Goal: Information Seeking & Learning: Check status

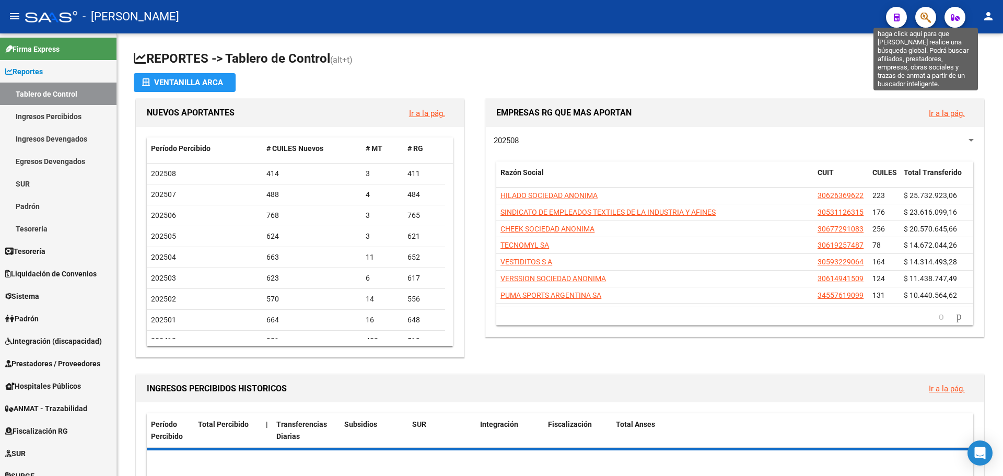
click at [925, 21] on icon "button" at bounding box center [926, 17] width 10 height 12
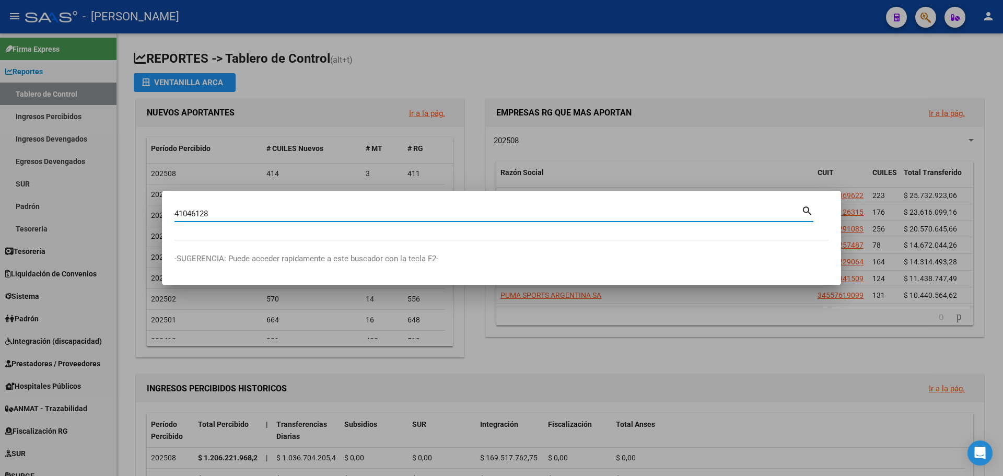
type input "41046128"
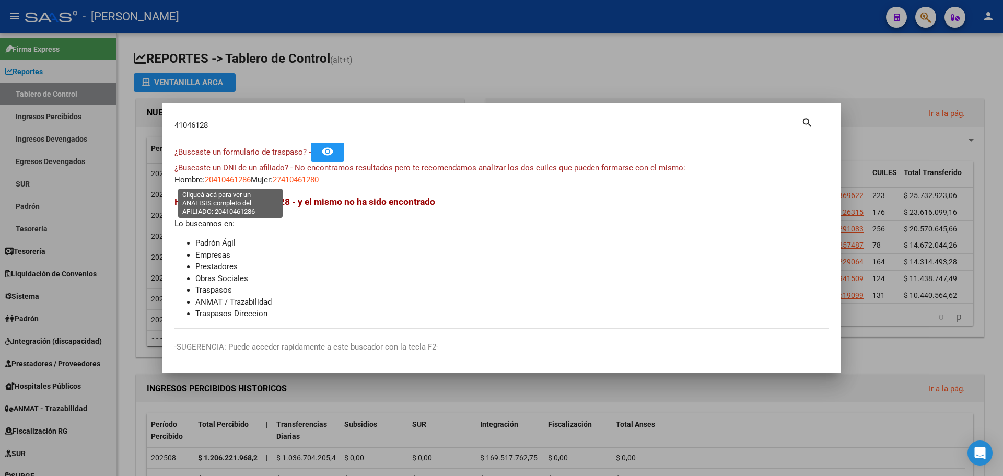
click at [229, 179] on span "20410461286" at bounding box center [228, 179] width 46 height 9
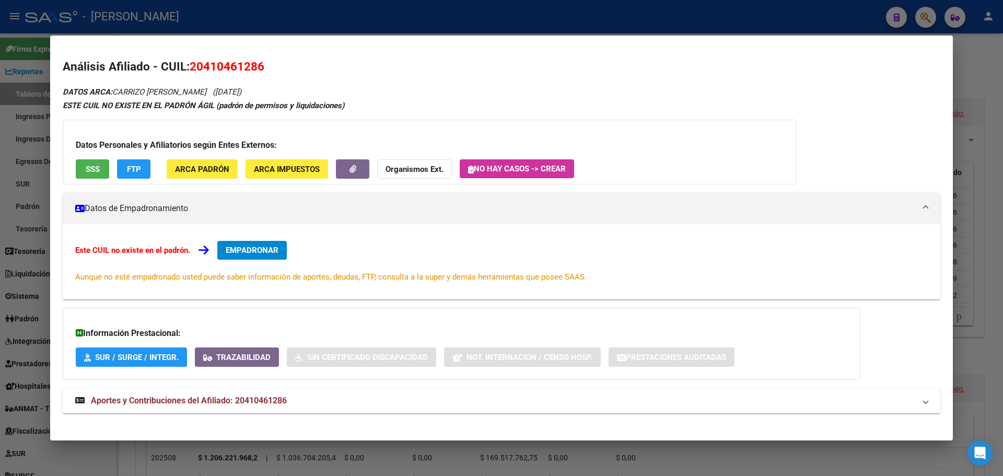
scroll to position [9, 0]
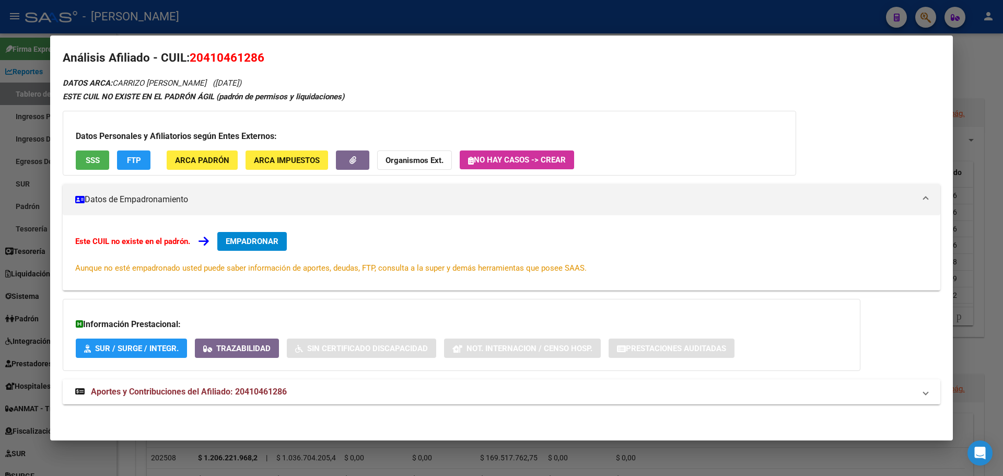
click at [188, 399] on mat-expansion-panel-header "Aportes y Contribuciones del Afiliado: 20410461286" at bounding box center [502, 391] width 878 height 25
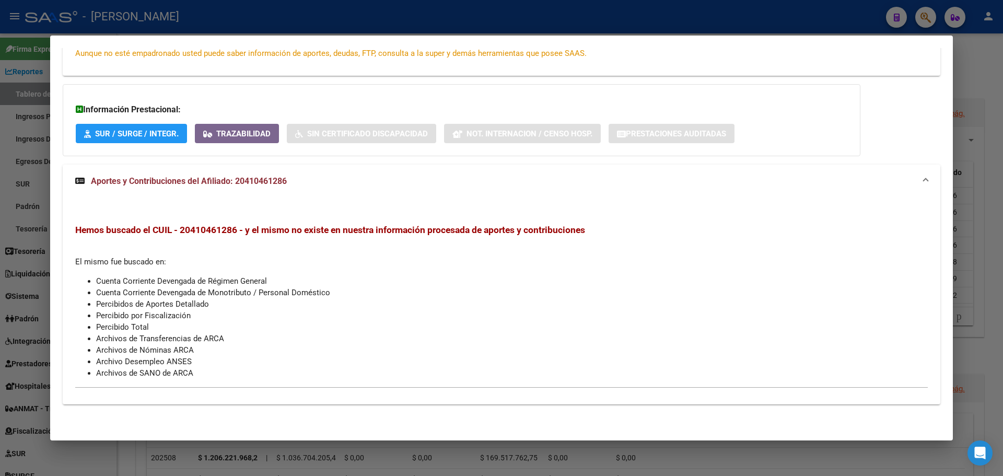
scroll to position [0, 0]
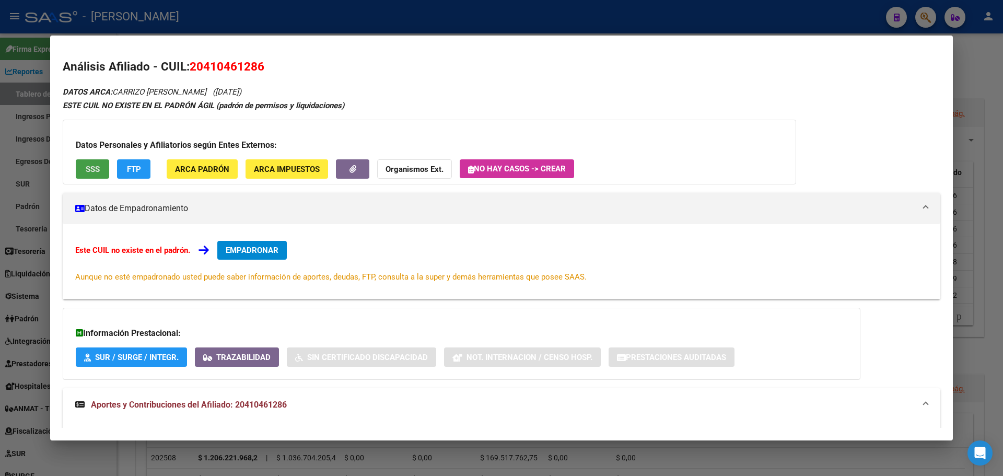
click at [96, 170] on span "SSS" at bounding box center [93, 169] width 14 height 9
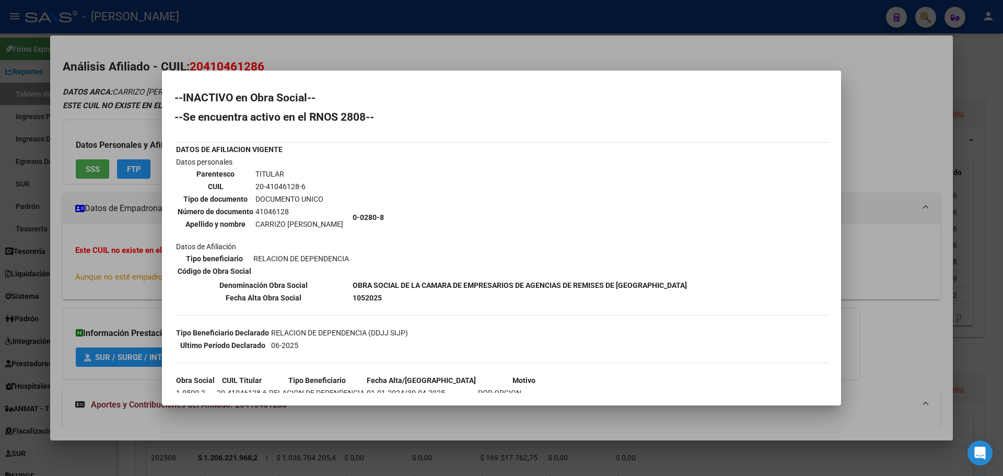
click at [407, 58] on div at bounding box center [501, 238] width 1003 height 476
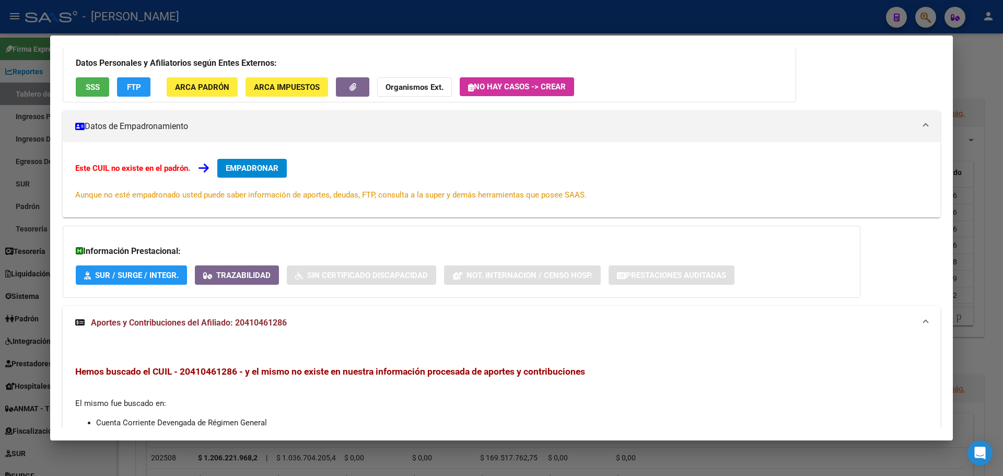
scroll to position [224, 0]
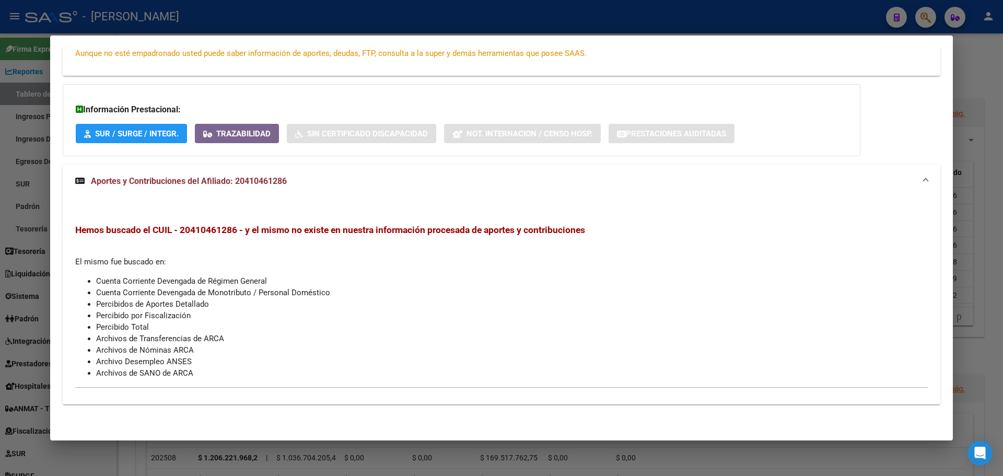
click at [246, 179] on span "Aportes y Contribuciones del Afiliado: 20410461286" at bounding box center [189, 181] width 196 height 10
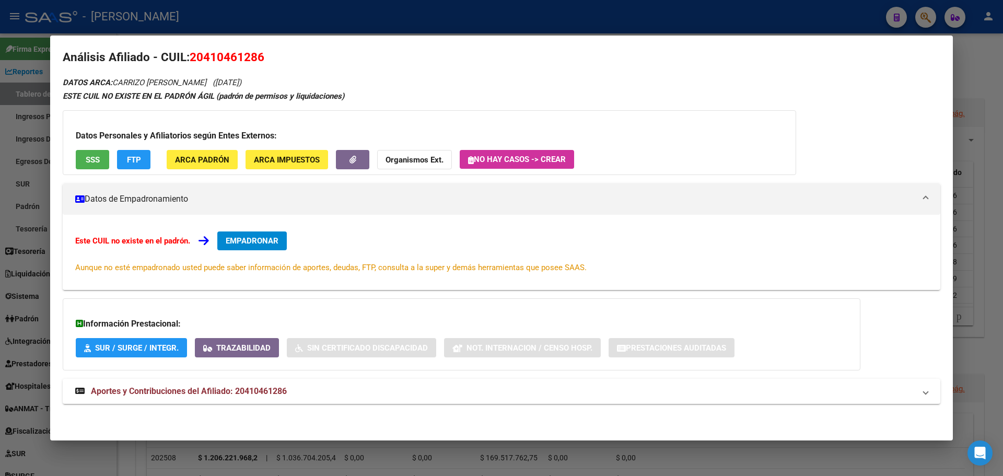
scroll to position [9, 0]
click at [130, 391] on span "Aportes y Contribuciones del Afiliado: 20410461286" at bounding box center [189, 392] width 196 height 10
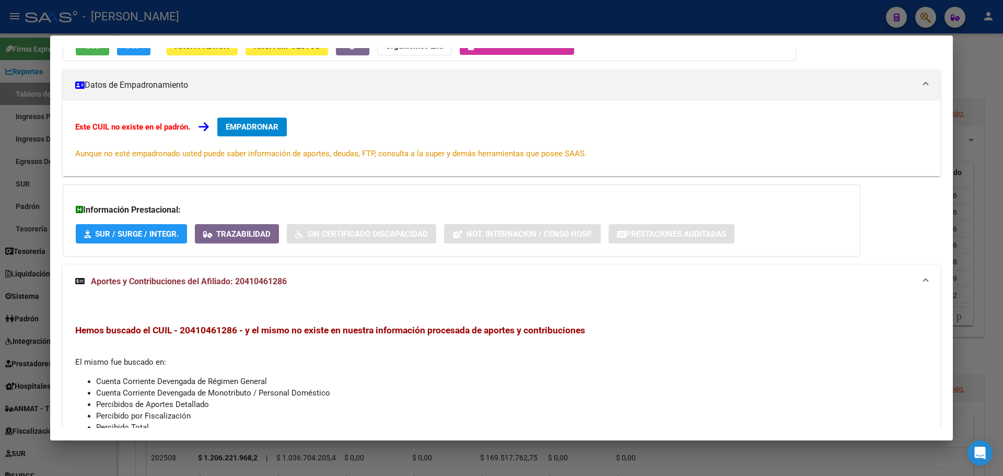
scroll to position [61, 0]
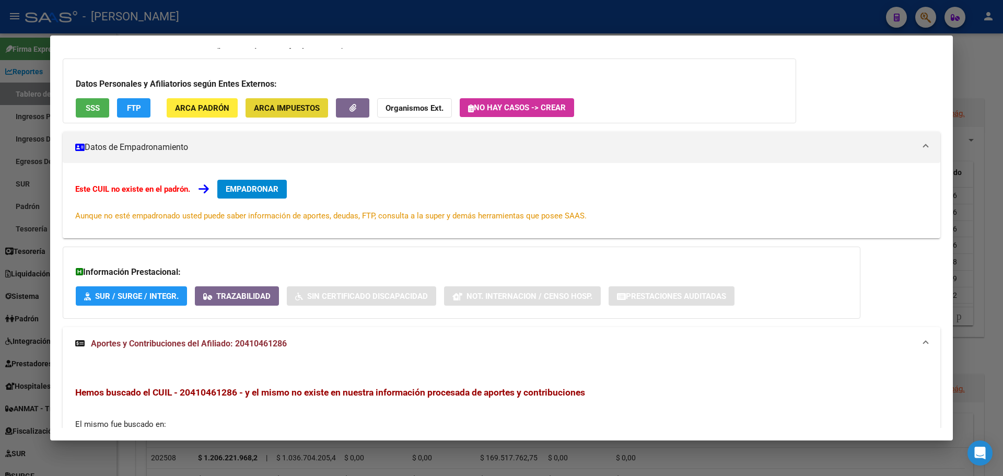
click at [291, 111] on span "ARCA Impuestos" at bounding box center [287, 107] width 66 height 9
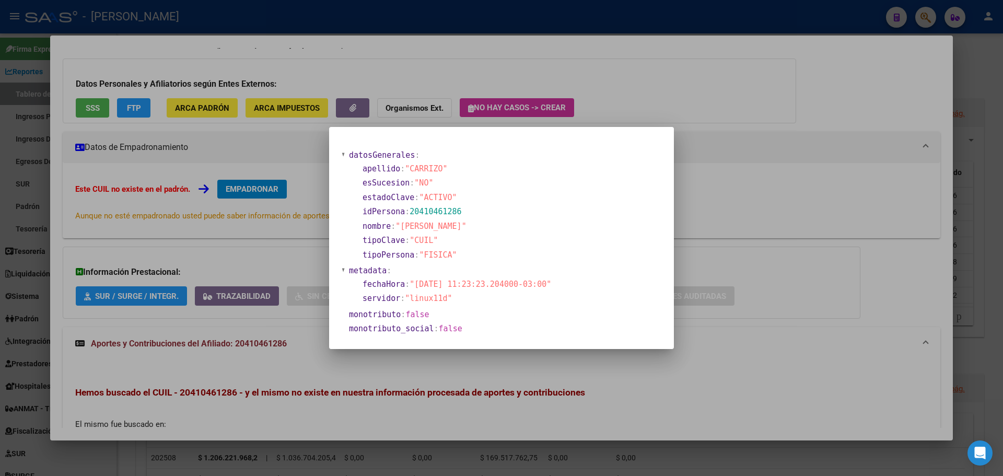
click at [254, 146] on div at bounding box center [501, 238] width 1003 height 476
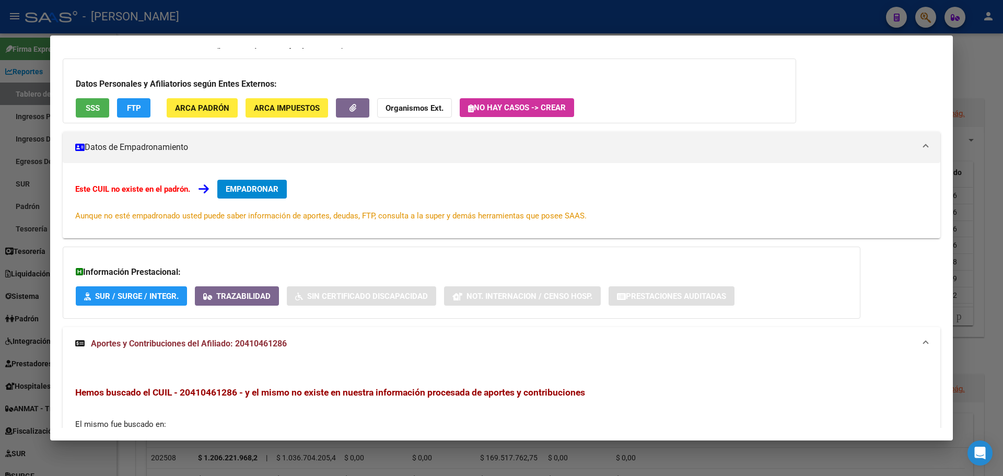
click at [217, 111] on span "ARCA Padrón" at bounding box center [202, 107] width 54 height 9
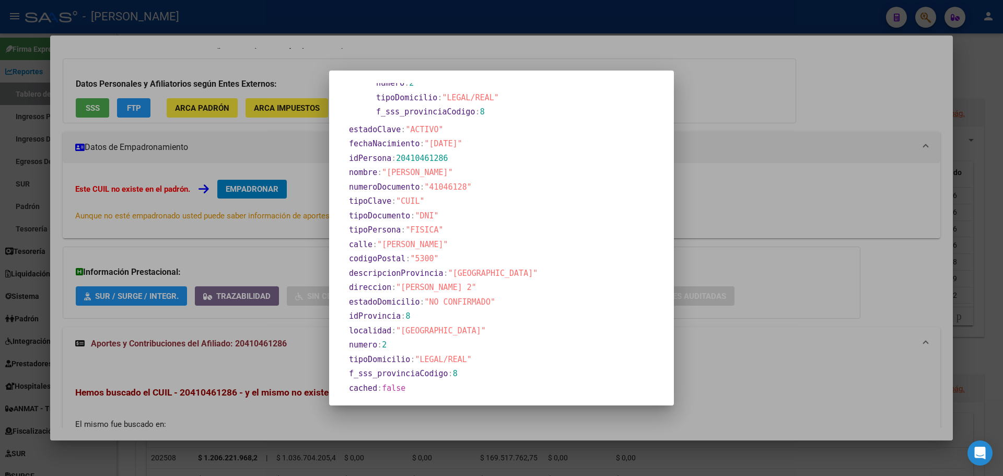
scroll to position [160, 0]
click at [199, 171] on div at bounding box center [501, 238] width 1003 height 476
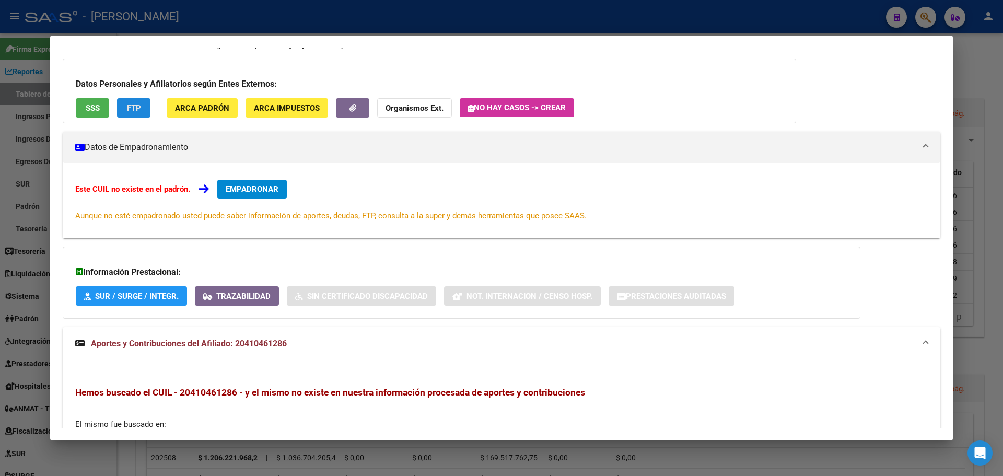
click at [140, 110] on span "FTP" at bounding box center [134, 107] width 14 height 9
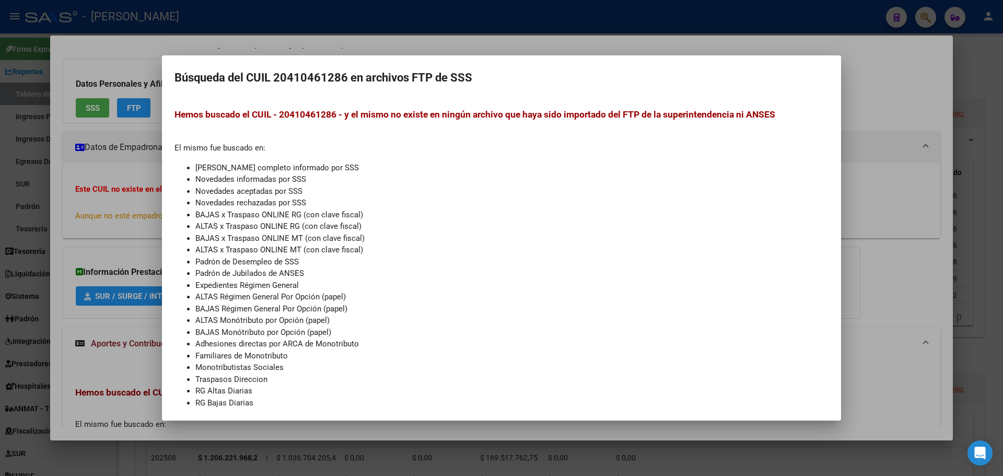
click at [876, 102] on div at bounding box center [501, 238] width 1003 height 476
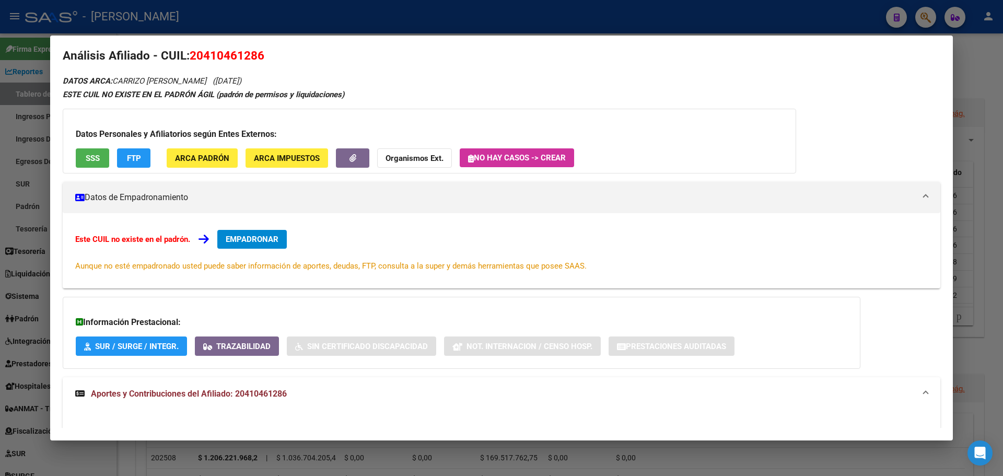
scroll to position [9, 0]
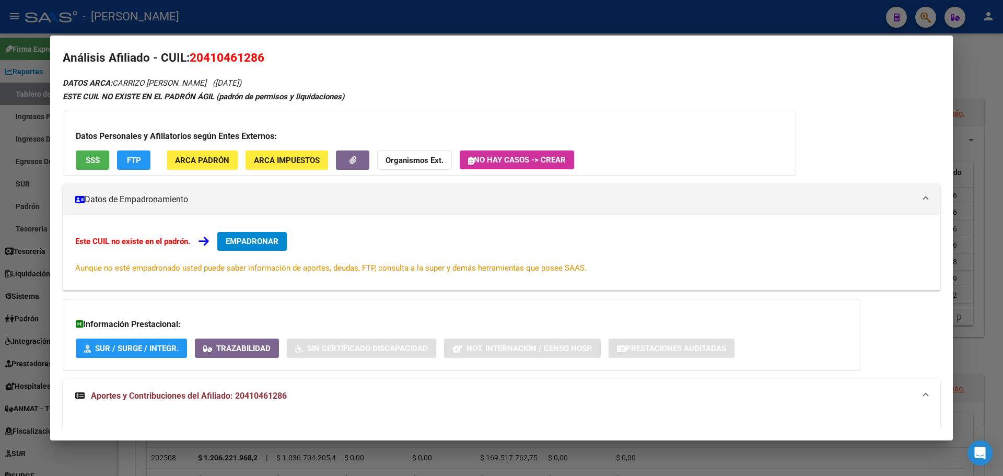
click at [927, 17] on div at bounding box center [501, 238] width 1003 height 476
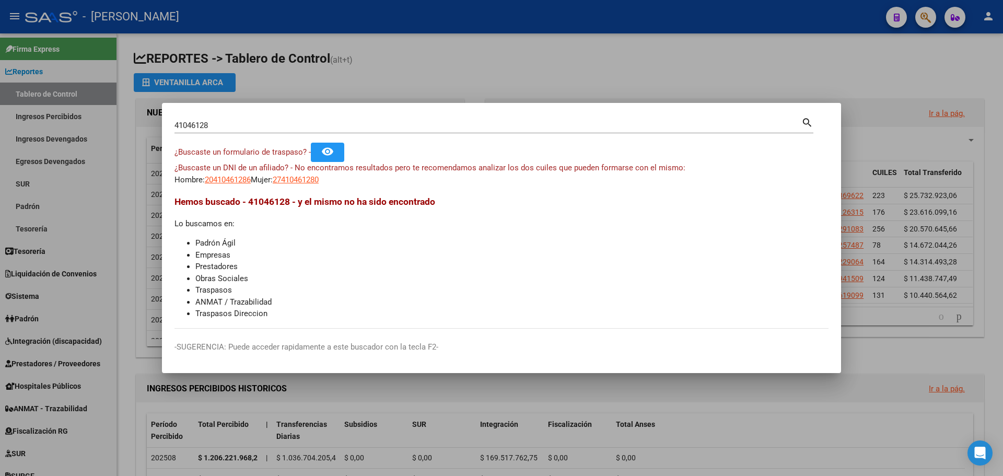
click at [904, 18] on div at bounding box center [501, 238] width 1003 height 476
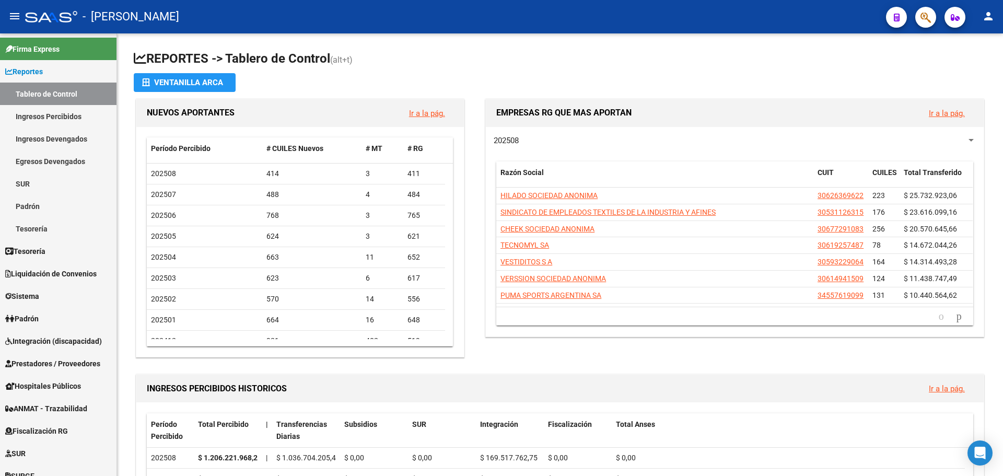
click at [918, 21] on button "button" at bounding box center [925, 17] width 21 height 21
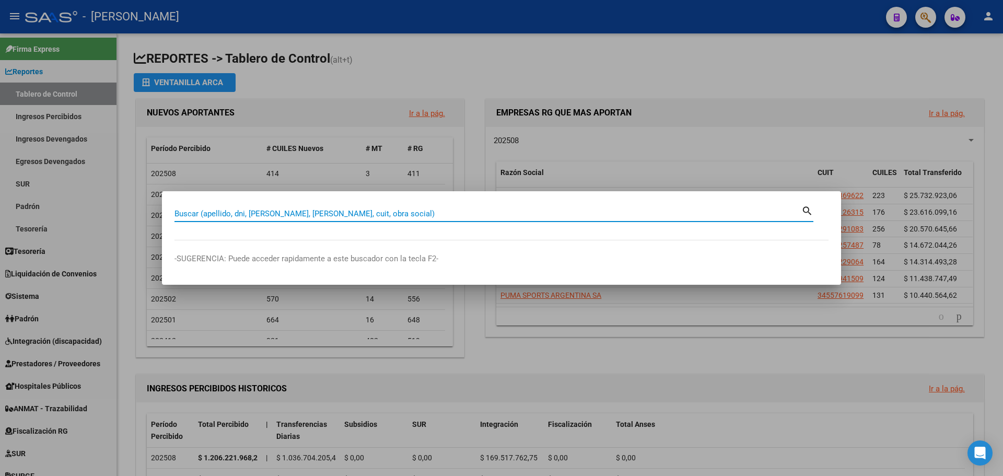
paste input "34438343"
type input "34438343"
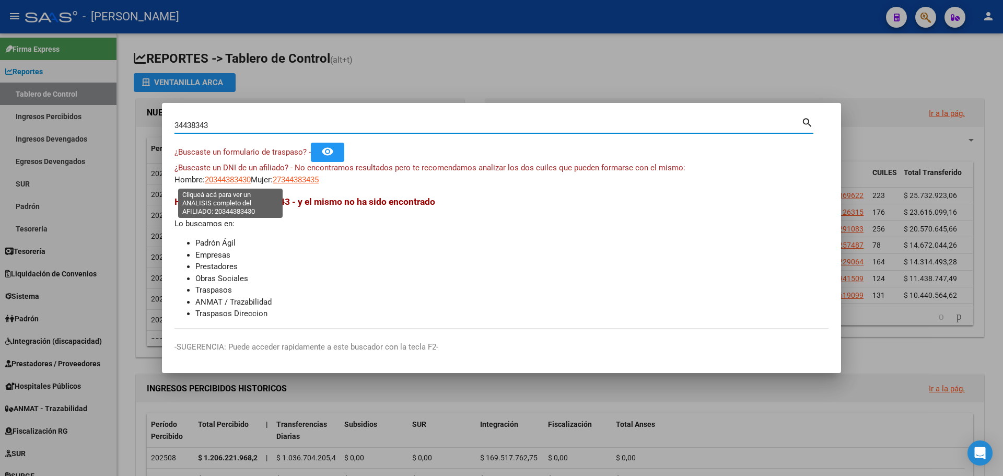
click at [234, 180] on span "20344383430" at bounding box center [228, 179] width 46 height 9
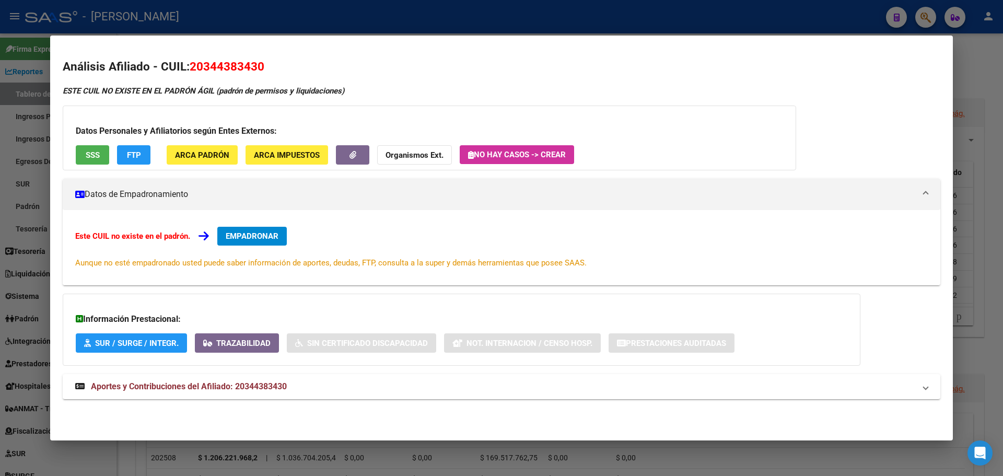
click at [984, 73] on div at bounding box center [501, 238] width 1003 height 476
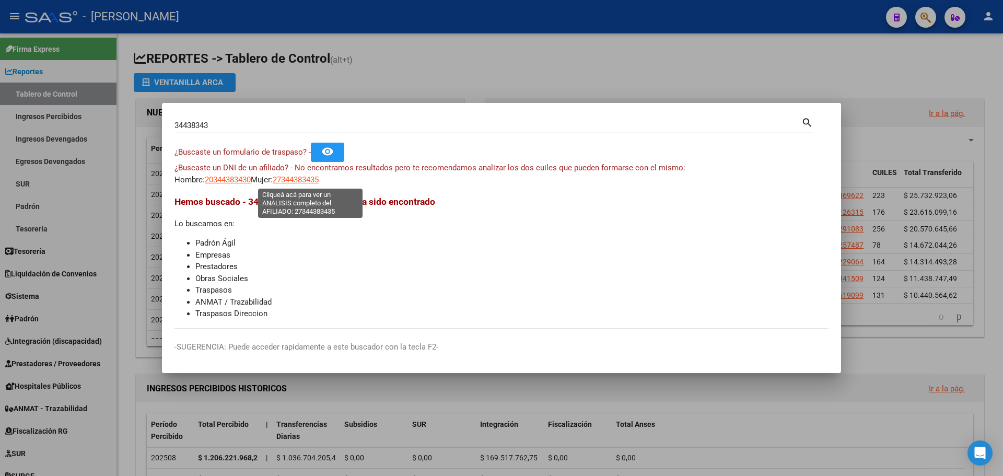
click at [315, 176] on span "27344383435" at bounding box center [296, 179] width 46 height 9
type textarea "27344383435"
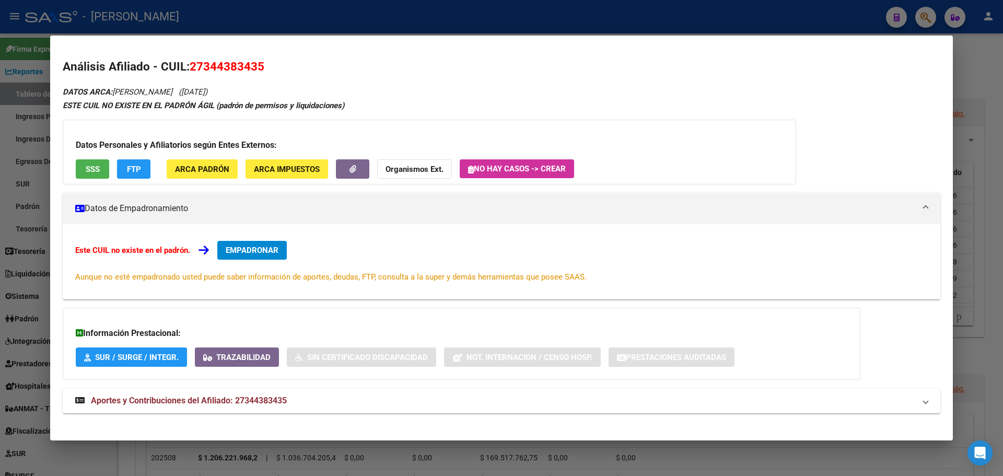
click at [996, 74] on div at bounding box center [501, 238] width 1003 height 476
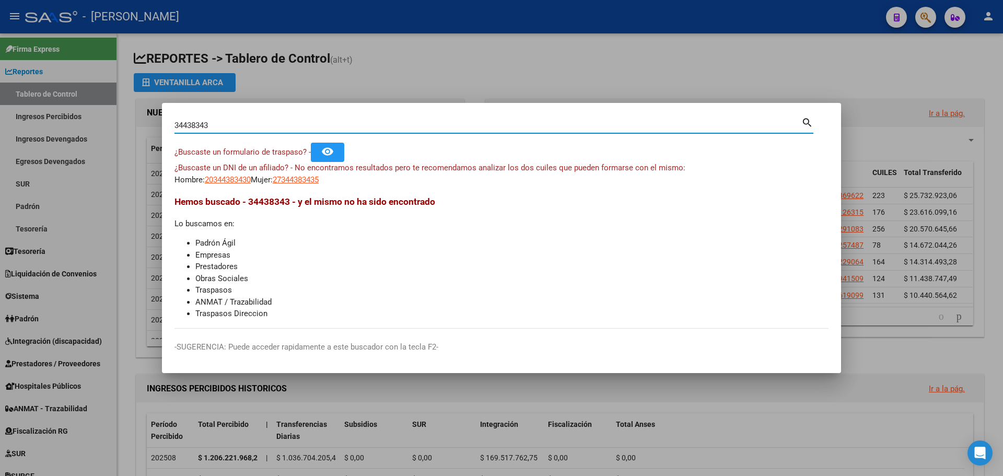
click at [242, 123] on input "34438343" at bounding box center [488, 125] width 627 height 9
click at [319, 181] on span "27344383435" at bounding box center [296, 179] width 46 height 9
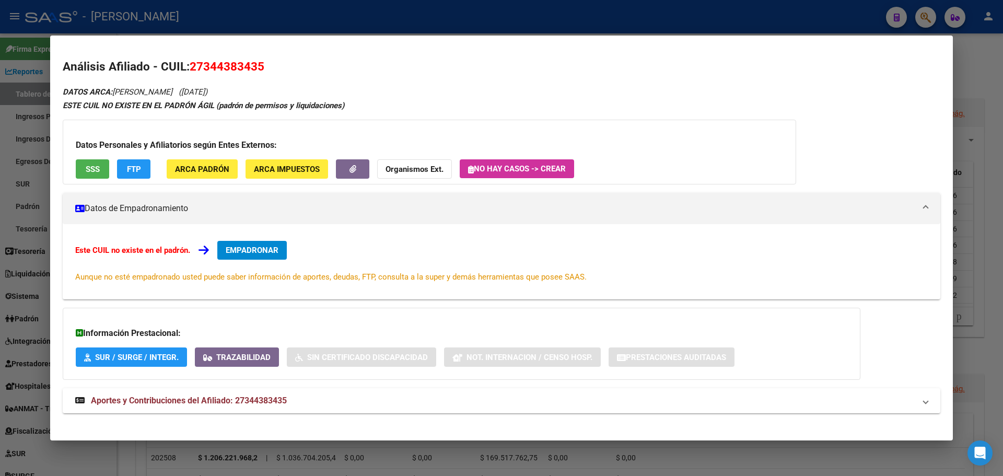
click at [923, 19] on div at bounding box center [501, 238] width 1003 height 476
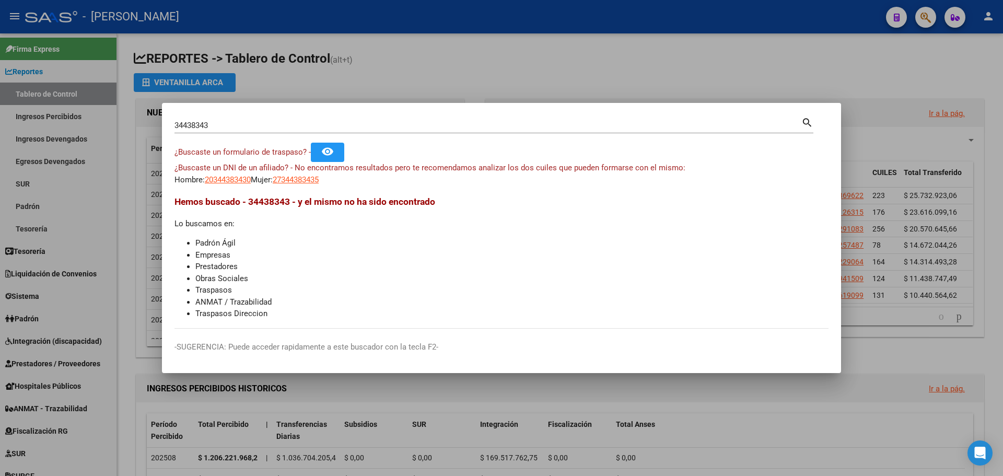
click at [270, 129] on input "34438343" at bounding box center [488, 125] width 627 height 9
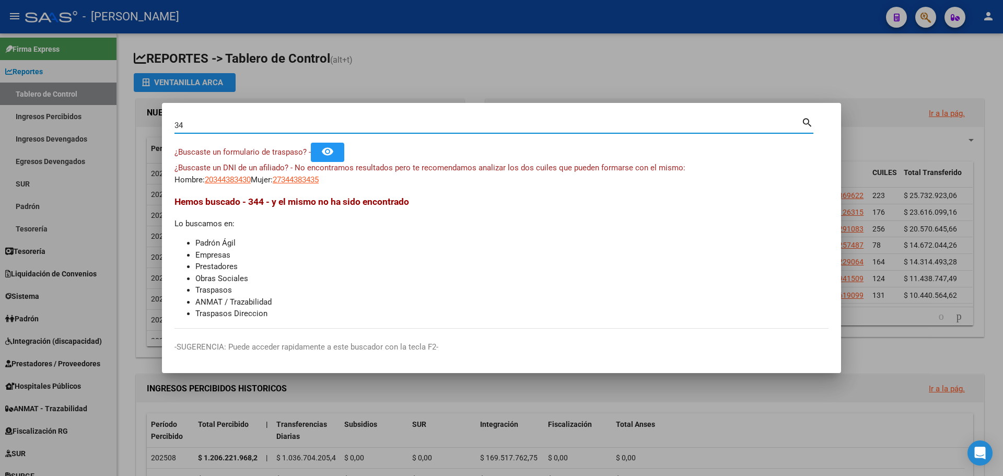
type input "3"
paste input "27344383435"
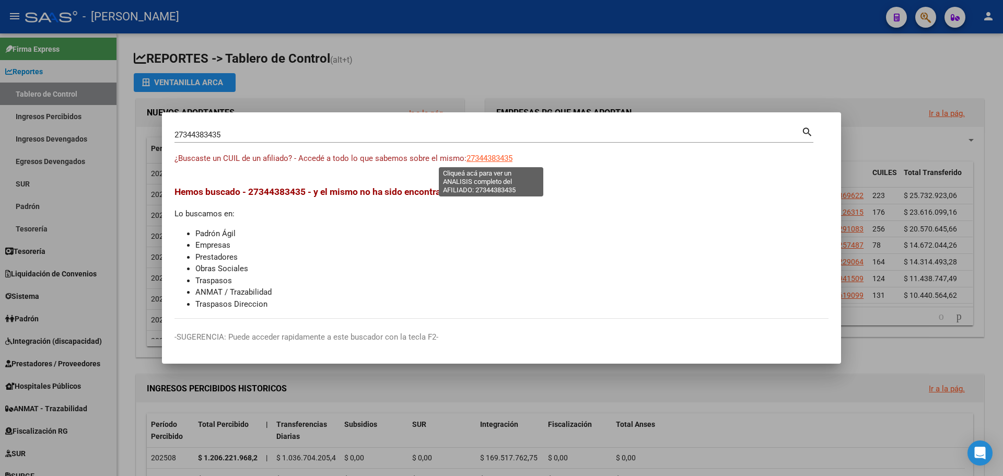
click at [492, 158] on span "27344383435" at bounding box center [490, 158] width 46 height 9
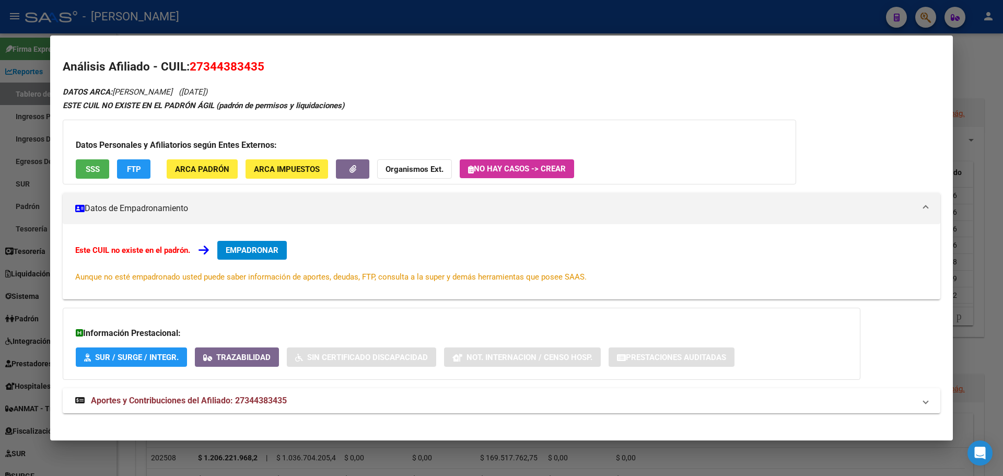
click at [924, 18] on div at bounding box center [501, 238] width 1003 height 476
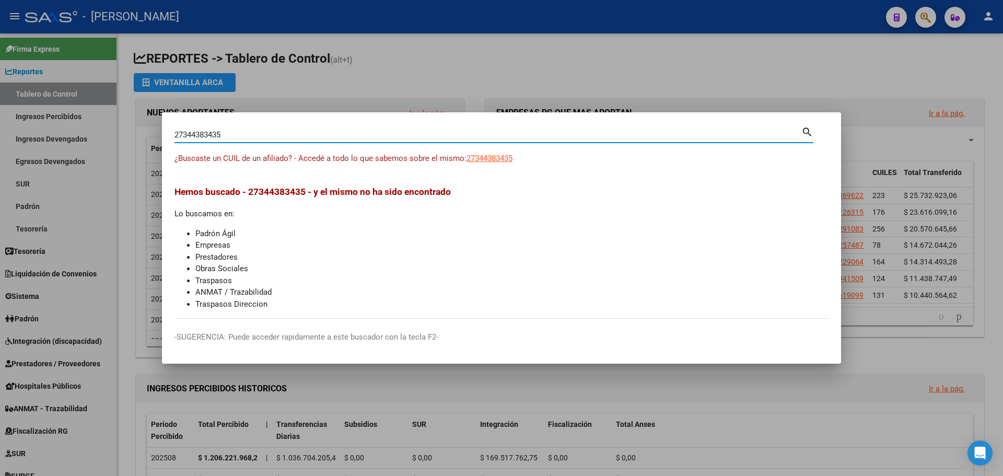
click at [239, 134] on input "27344383435" at bounding box center [488, 134] width 627 height 9
type input "2"
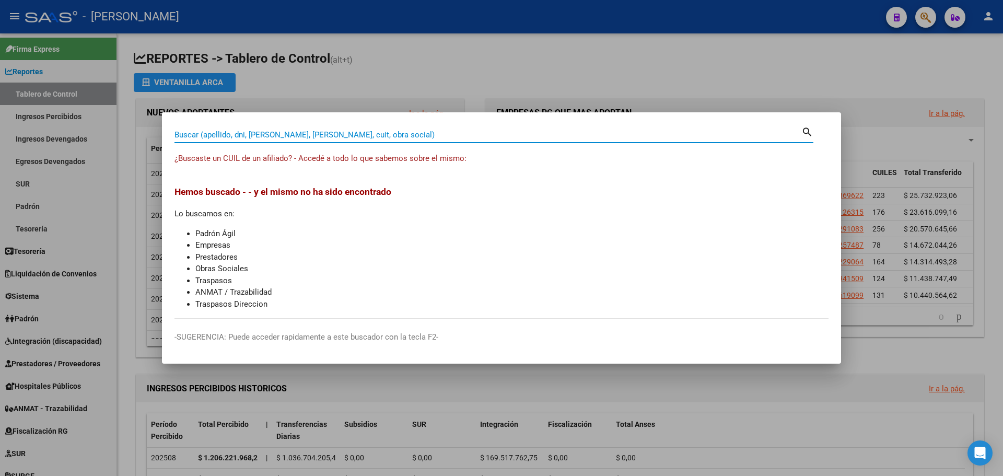
paste input "27343834360"
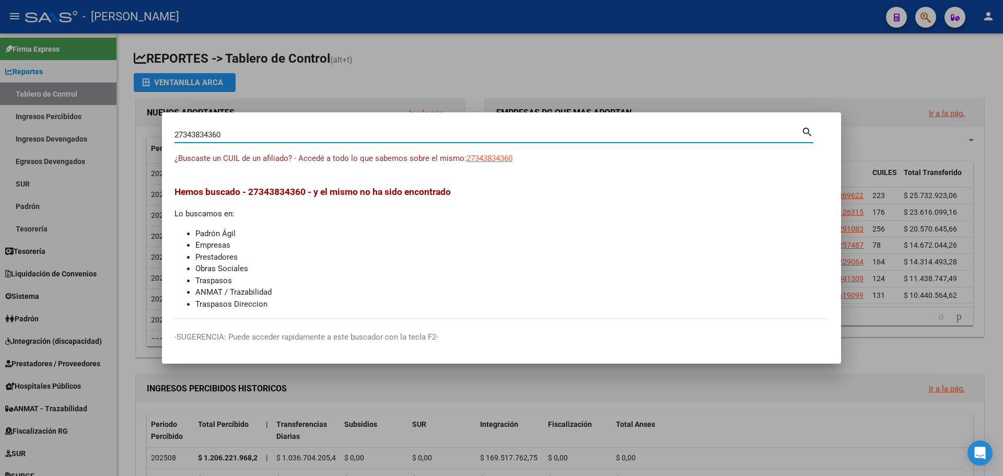
type input "27343834360"
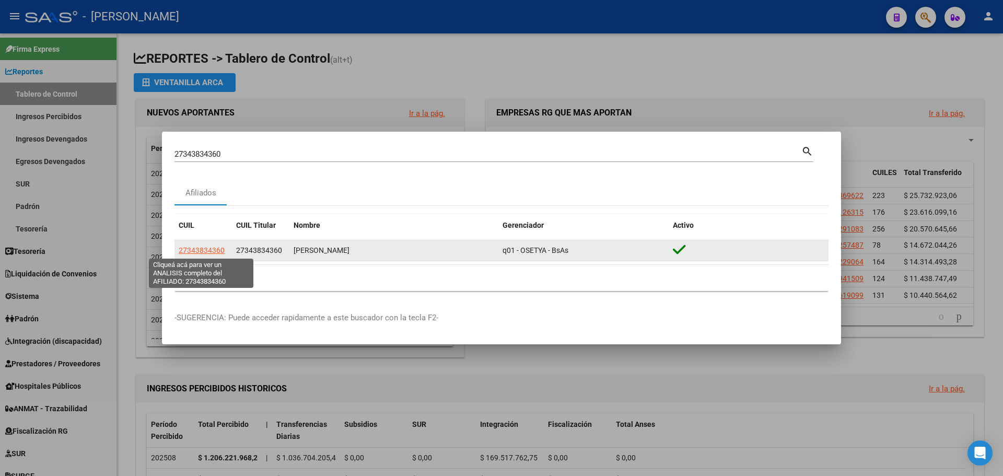
click at [206, 252] on span "27343834360" at bounding box center [202, 250] width 46 height 8
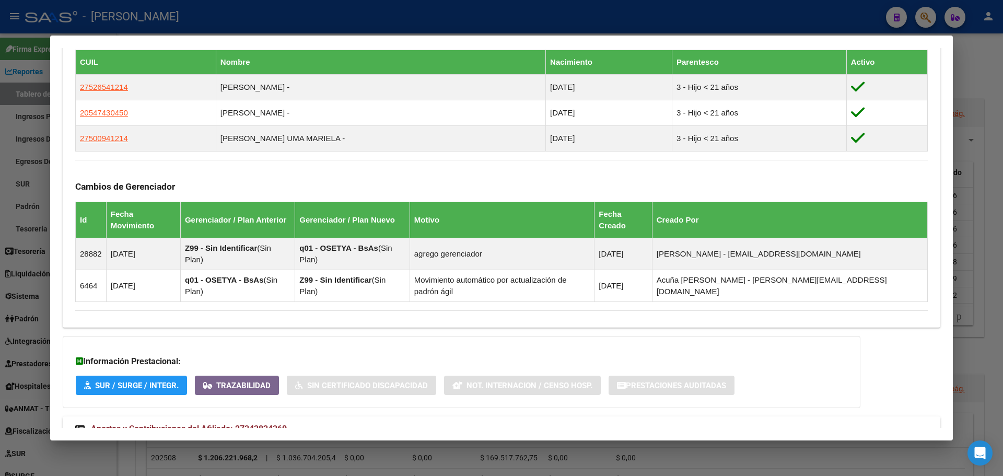
scroll to position [586, 0]
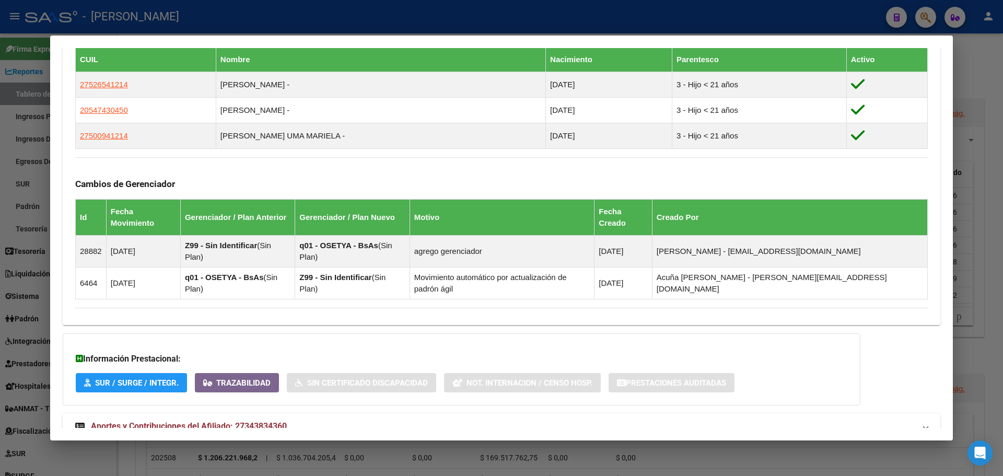
click at [322, 420] on mat-panel-title "Aportes y Contribuciones del Afiliado: 27343834360" at bounding box center [495, 426] width 840 height 13
click at [322, 424] on mat-panel-title "Aportes y Contribuciones del Afiliado: 27343834360" at bounding box center [495, 430] width 840 height 13
click at [306, 420] on mat-panel-title "Aportes y Contribuciones del Afiliado: 27343834360" at bounding box center [495, 426] width 840 height 13
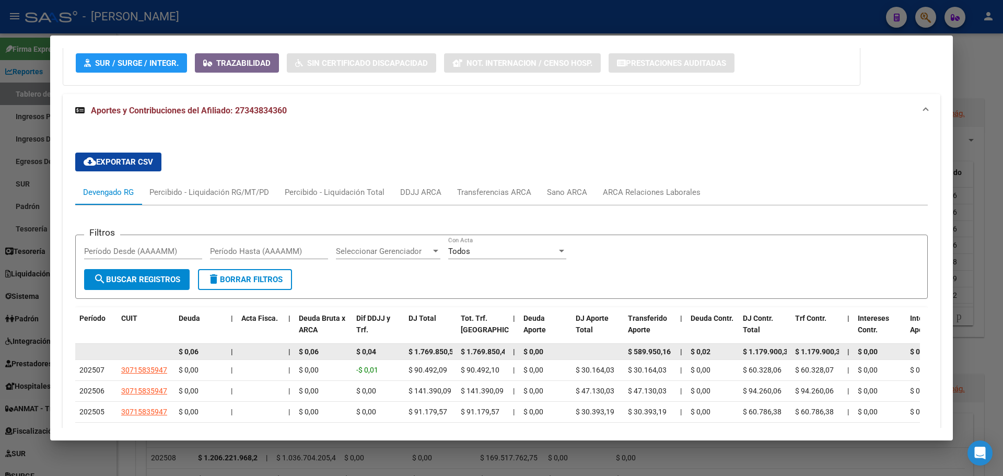
scroll to position [888, 0]
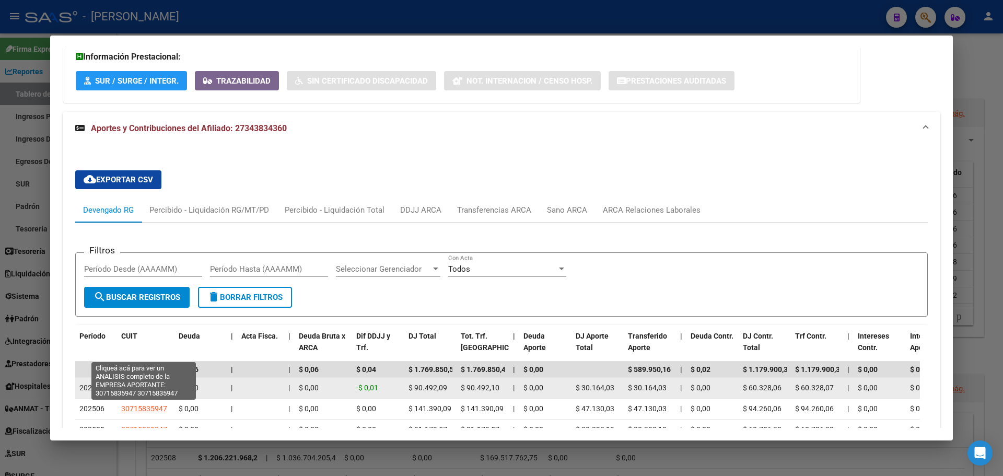
click at [134, 384] on span "30715835947" at bounding box center [144, 388] width 46 height 8
type textarea "30715835947"
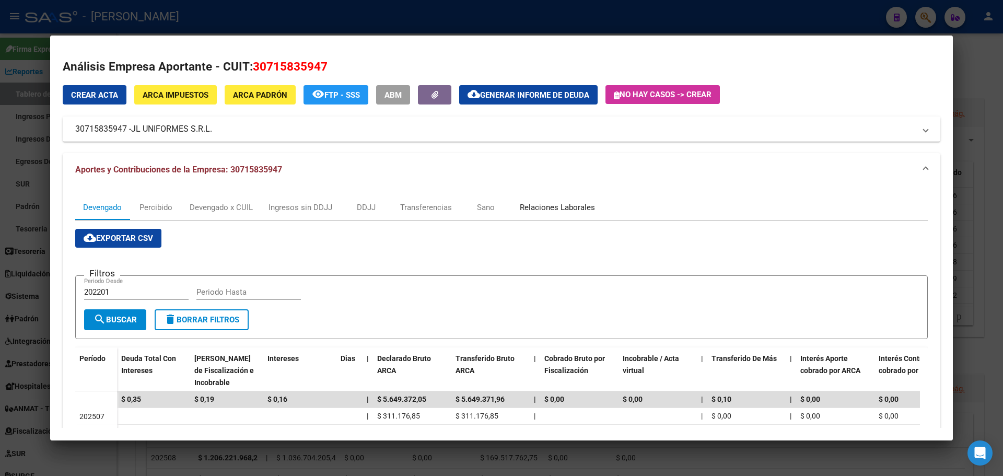
click at [554, 203] on div "Relaciones Laborales" at bounding box center [557, 207] width 75 height 11
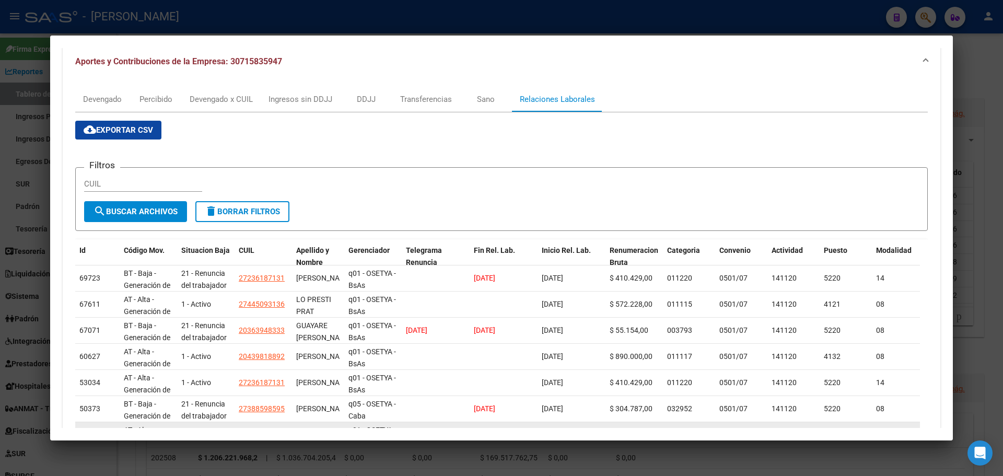
scroll to position [157, 0]
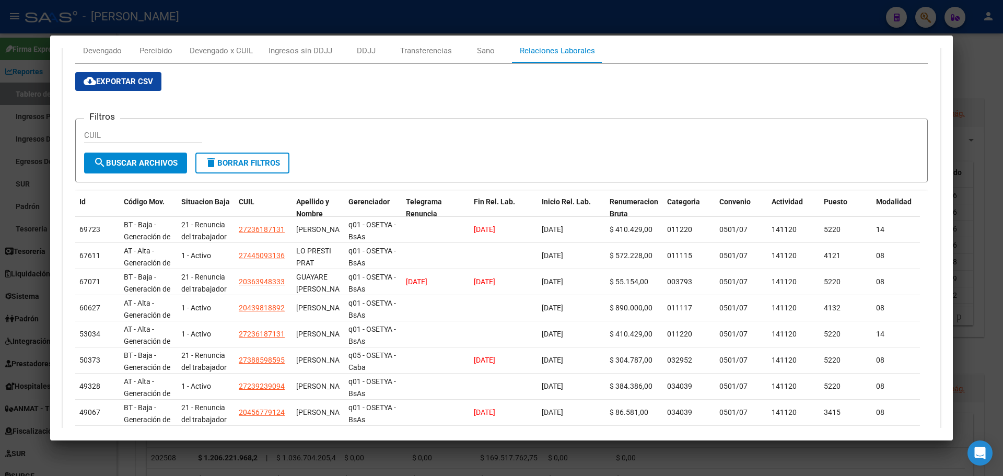
click at [992, 66] on div at bounding box center [501, 238] width 1003 height 476
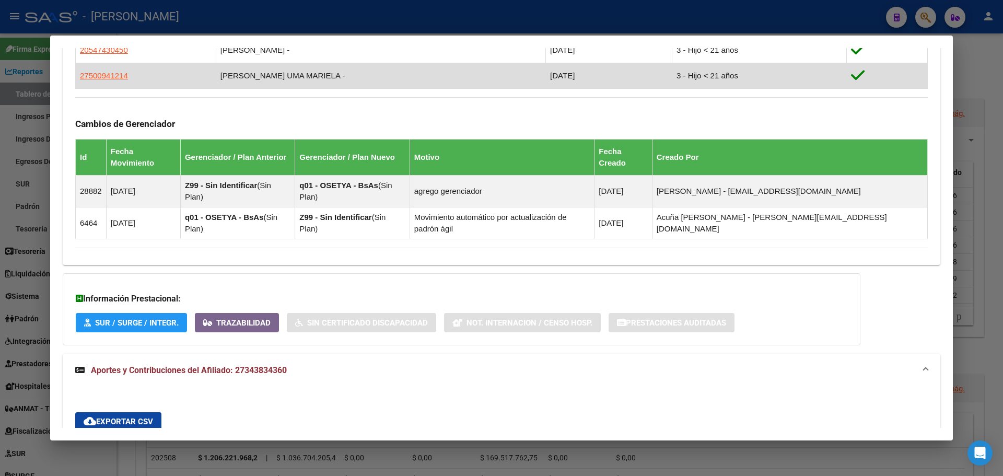
scroll to position [522, 0]
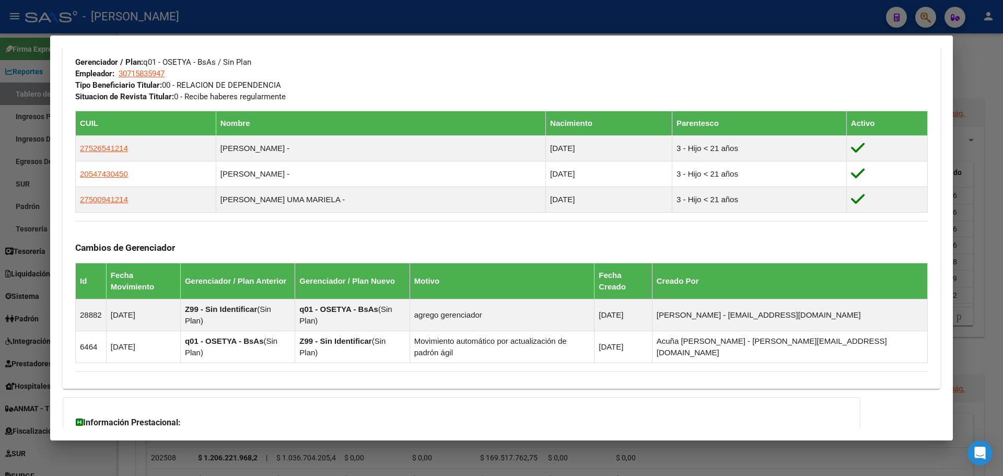
click at [997, 185] on div at bounding box center [501, 238] width 1003 height 476
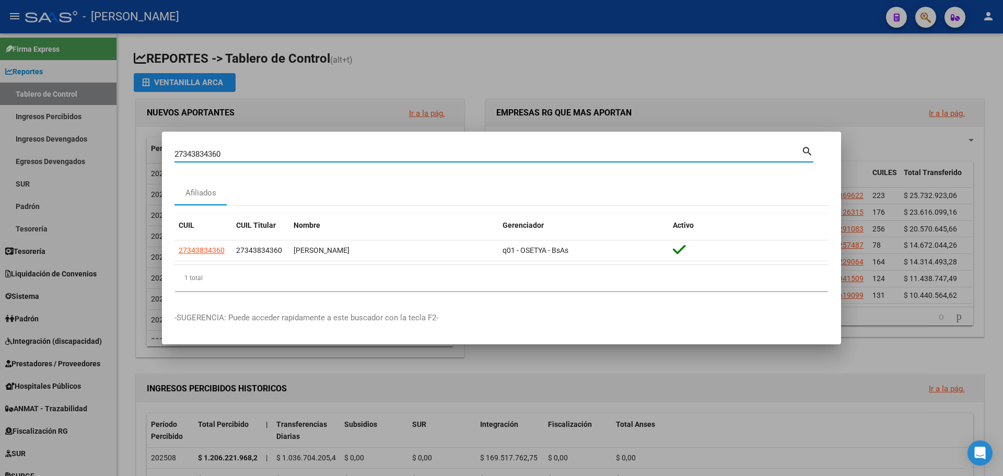
drag, startPoint x: 227, startPoint y: 152, endPoint x: 167, endPoint y: 152, distance: 60.1
click at [167, 152] on mat-dialog-content "27343834360 Buscar (apellido, dni, cuil, nro traspaso, cuit, obra social) searc…" at bounding box center [501, 221] width 679 height 155
